Goal: Transaction & Acquisition: Purchase product/service

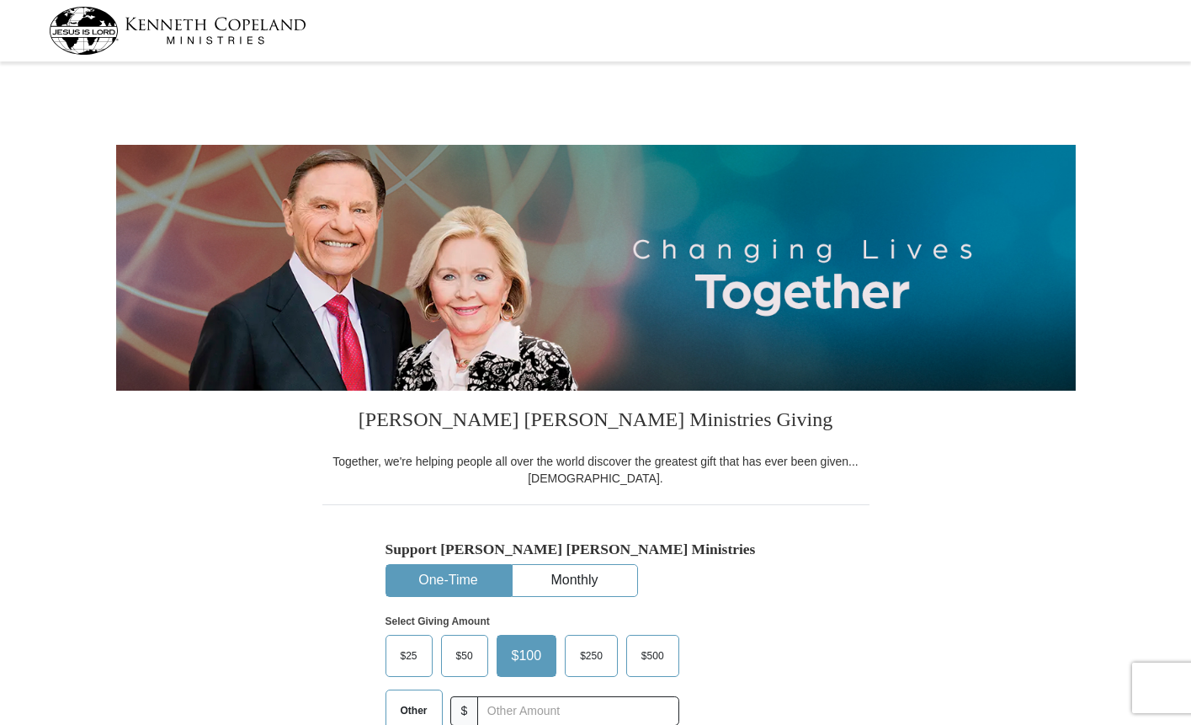
select select "OK"
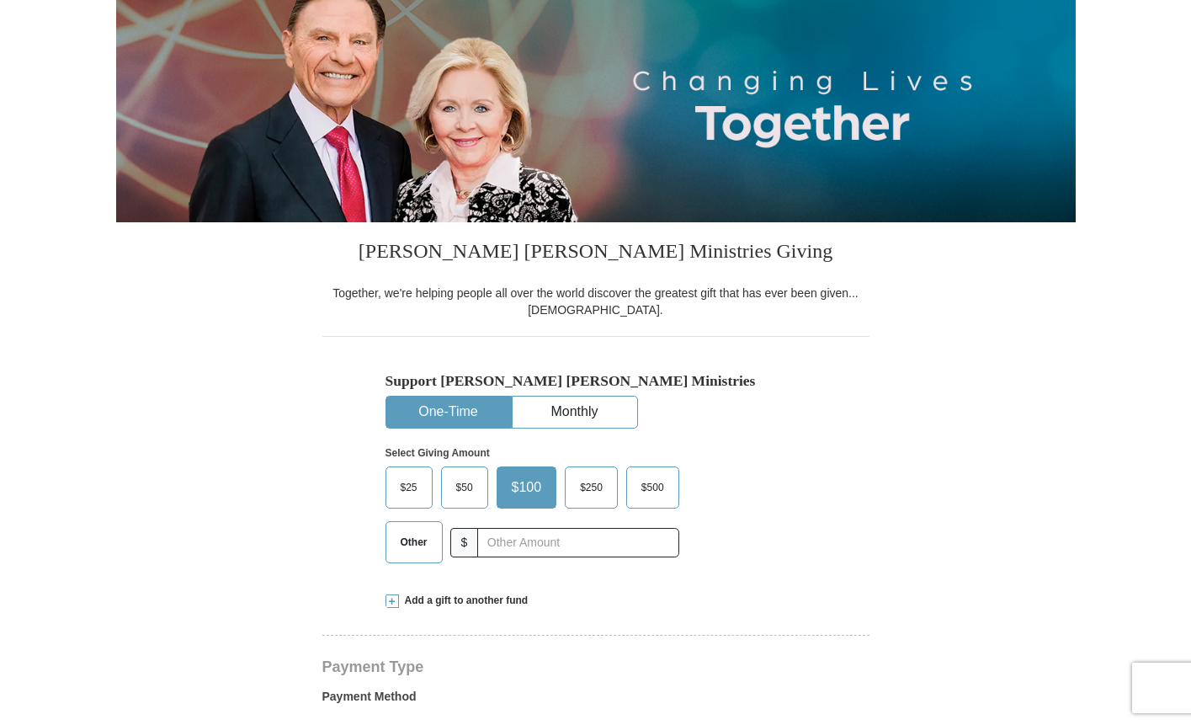
click at [412, 537] on span "Other" at bounding box center [414, 541] width 44 height 25
click at [0, 0] on input "Other" at bounding box center [0, 0] width 0 height 0
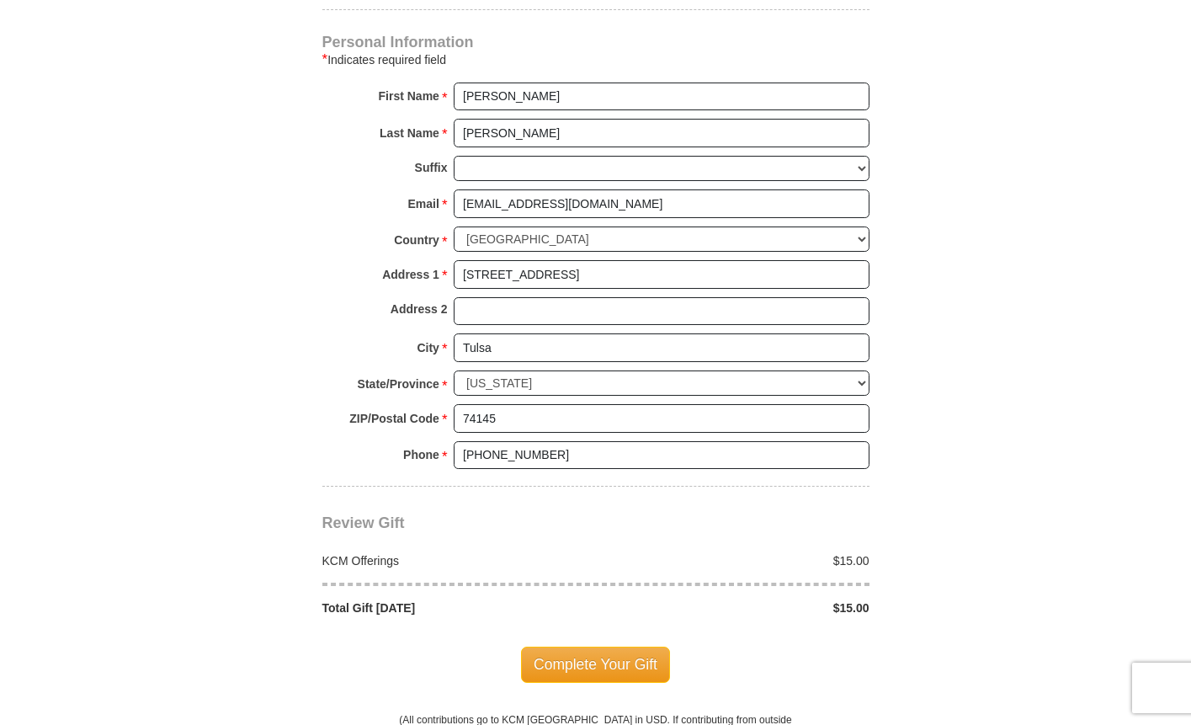
scroll to position [1178, 0]
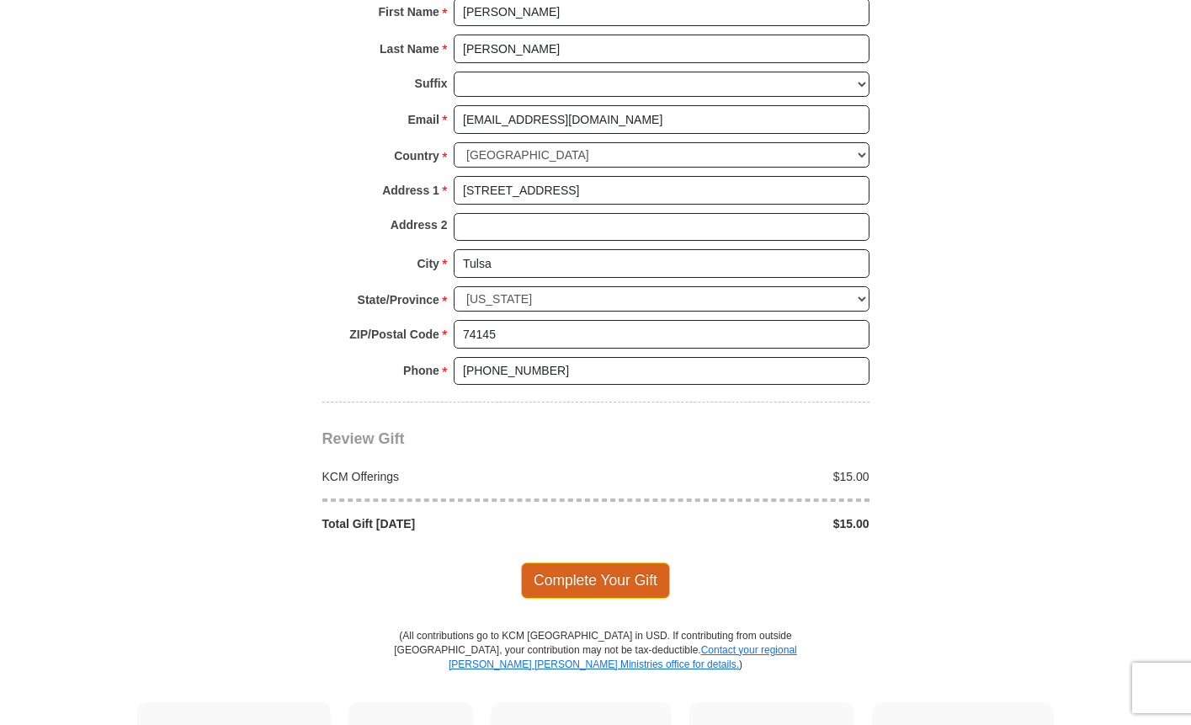
type input "15"
click at [590, 579] on span "Complete Your Gift" at bounding box center [595, 579] width 149 height 35
